Goal: Browse casually: Explore the website without a specific task or goal

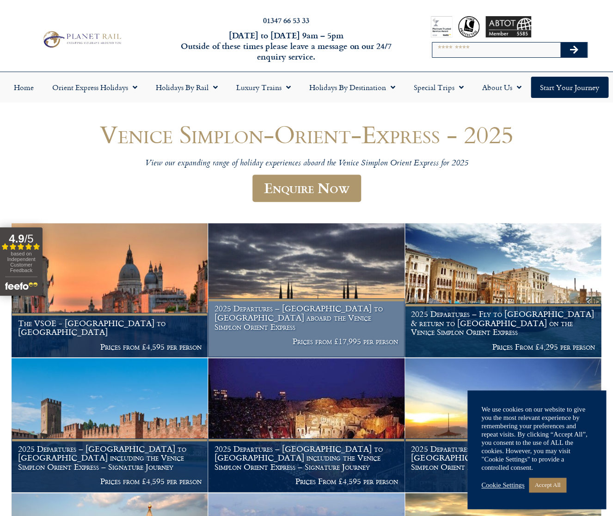
click at [312, 273] on img at bounding box center [306, 290] width 196 height 134
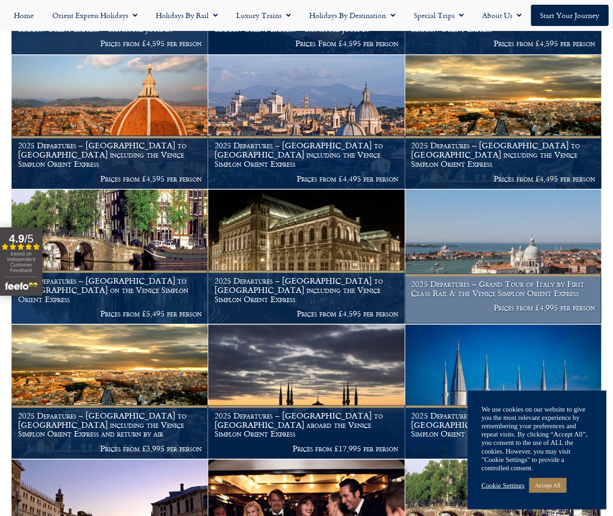
scroll to position [438, 0]
click at [479, 243] on img at bounding box center [503, 256] width 196 height 134
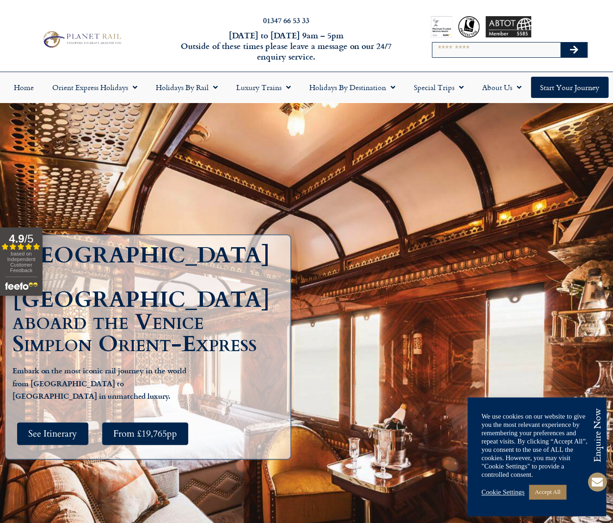
scroll to position [0, 0]
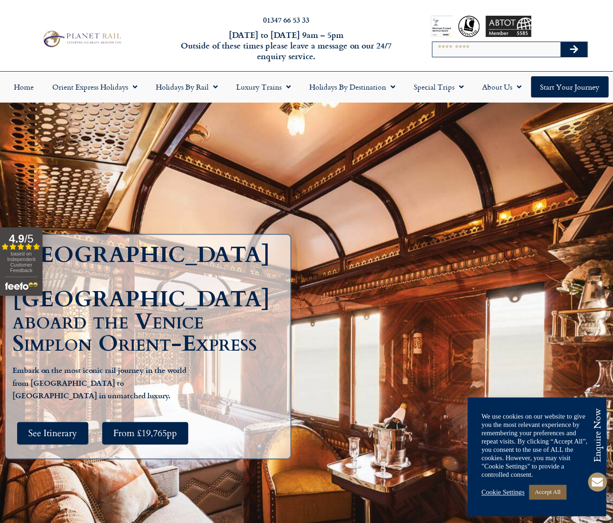
click at [547, 492] on link "Accept All" at bounding box center [546, 492] width 37 height 14
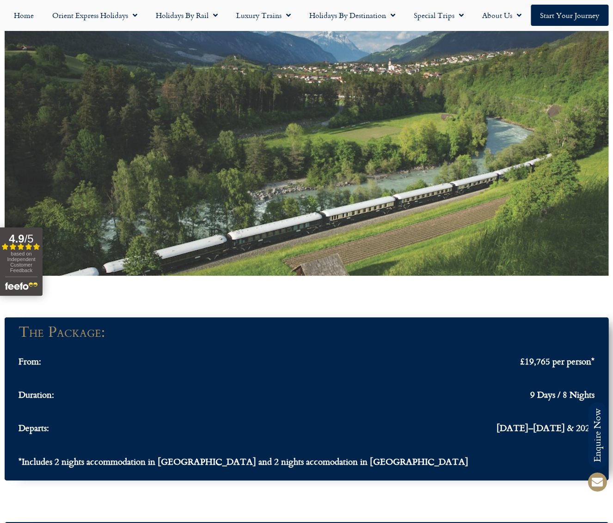
scroll to position [762, 0]
